Goal: Transaction & Acquisition: Purchase product/service

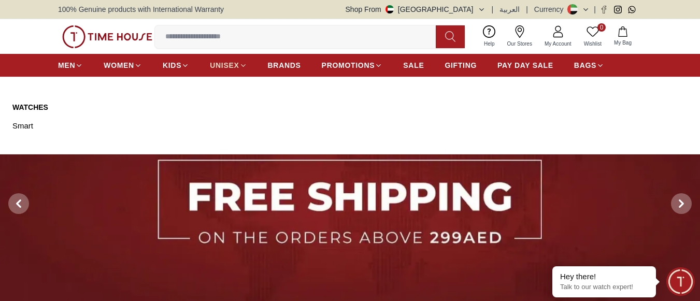
click at [241, 67] on icon at bounding box center [243, 66] width 8 height 8
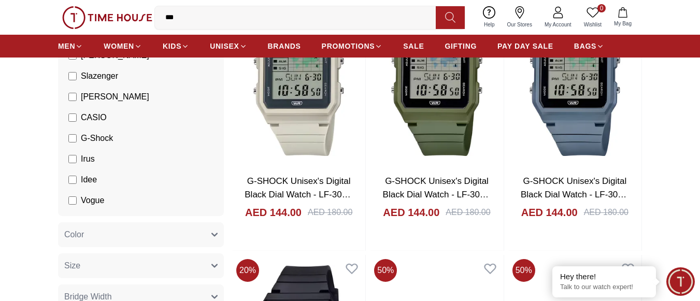
scroll to position [104, 0]
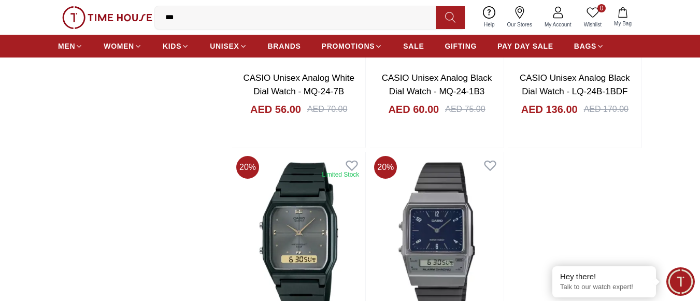
scroll to position [1761, 0]
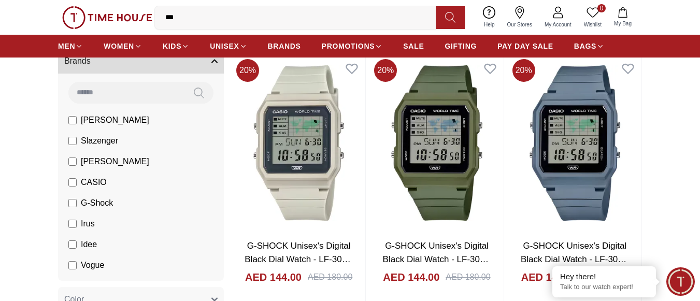
scroll to position [47, 0]
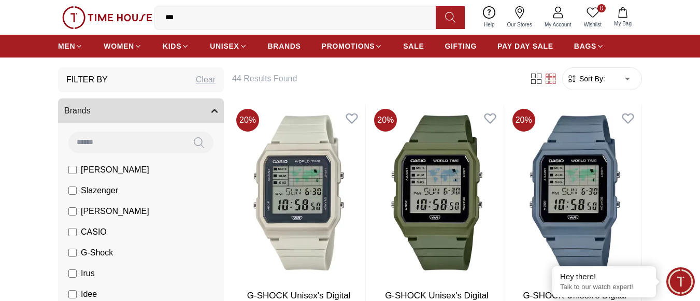
scroll to position [1761, 0]
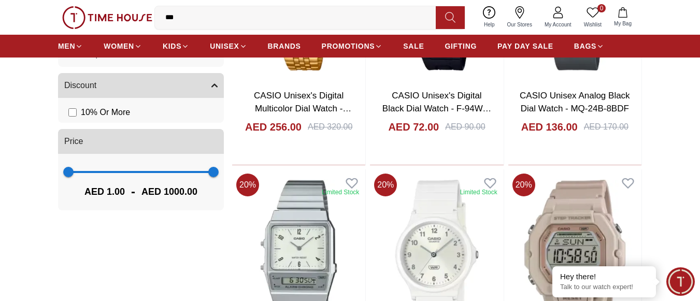
scroll to position [673, 0]
